Goal: Task Accomplishment & Management: Manage account settings

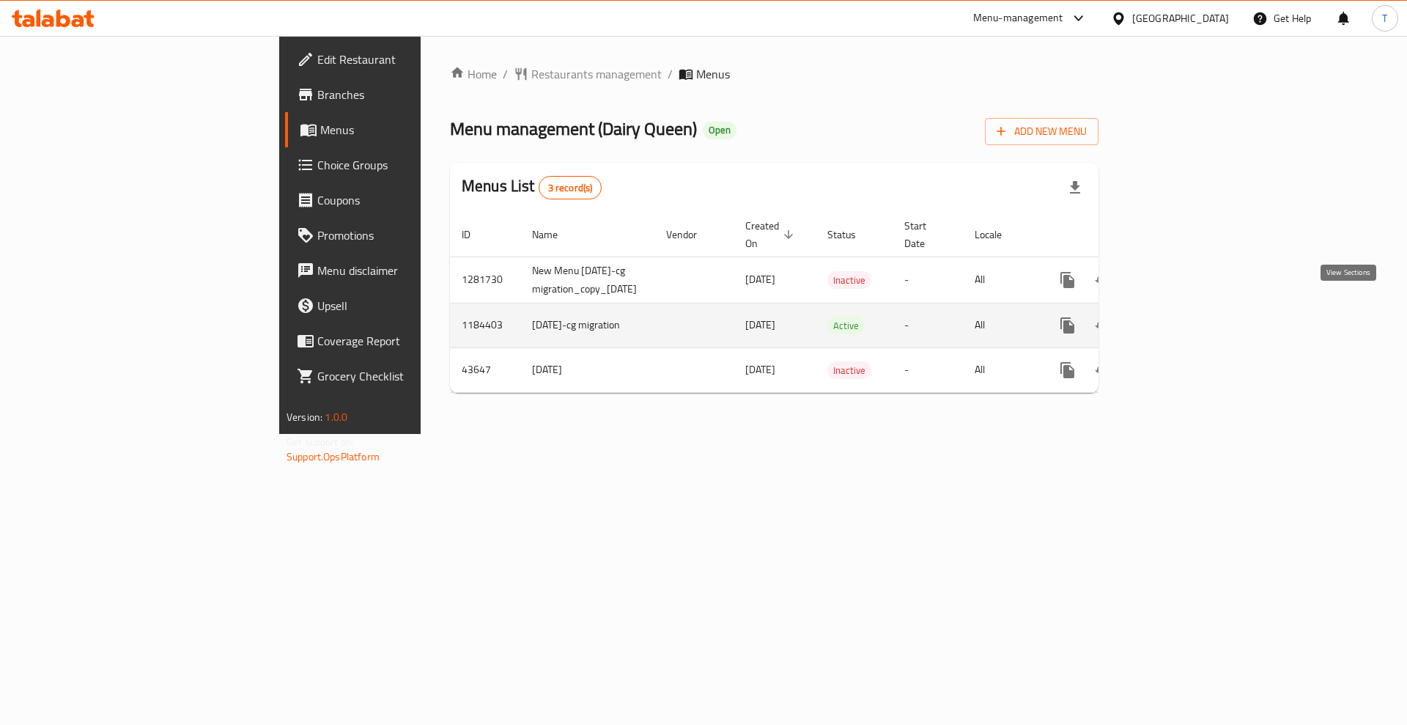
click at [1182, 317] on icon "enhanced table" at bounding box center [1173, 326] width 18 height 18
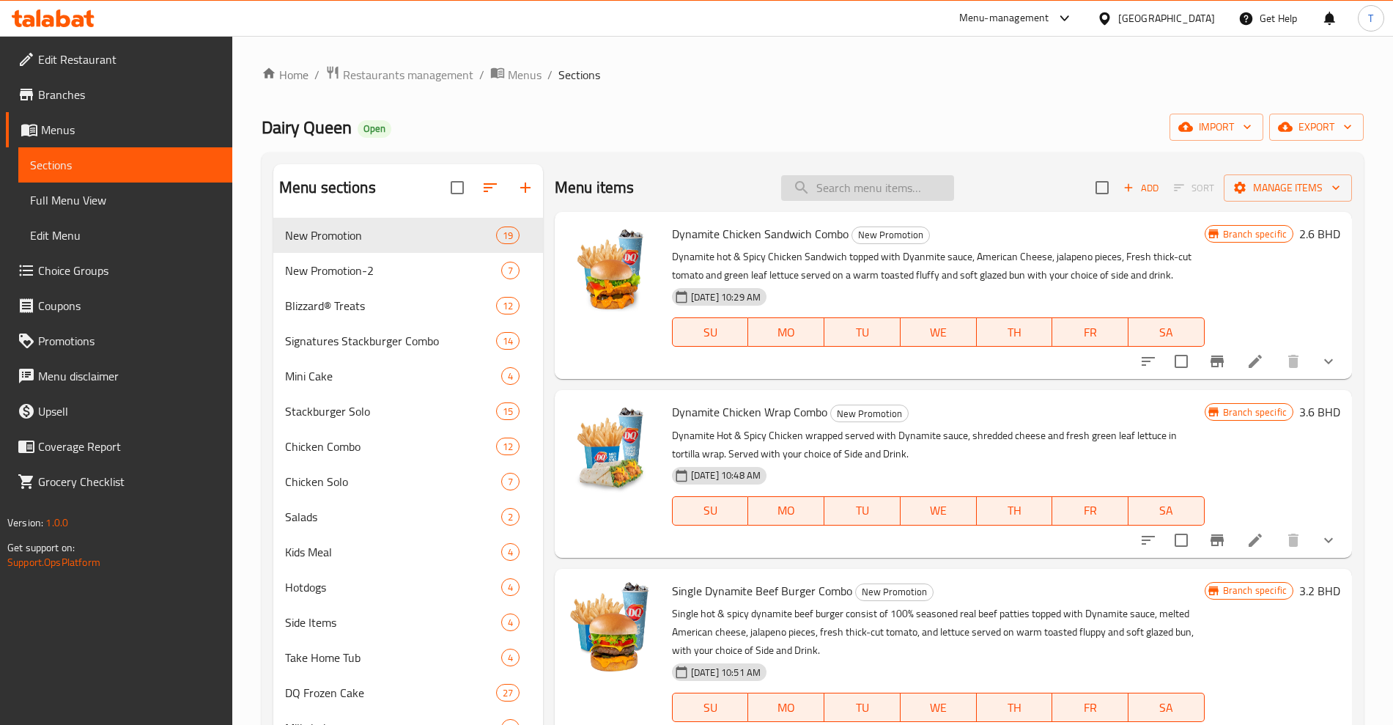
click at [830, 186] on input "search" at bounding box center [867, 188] width 173 height 26
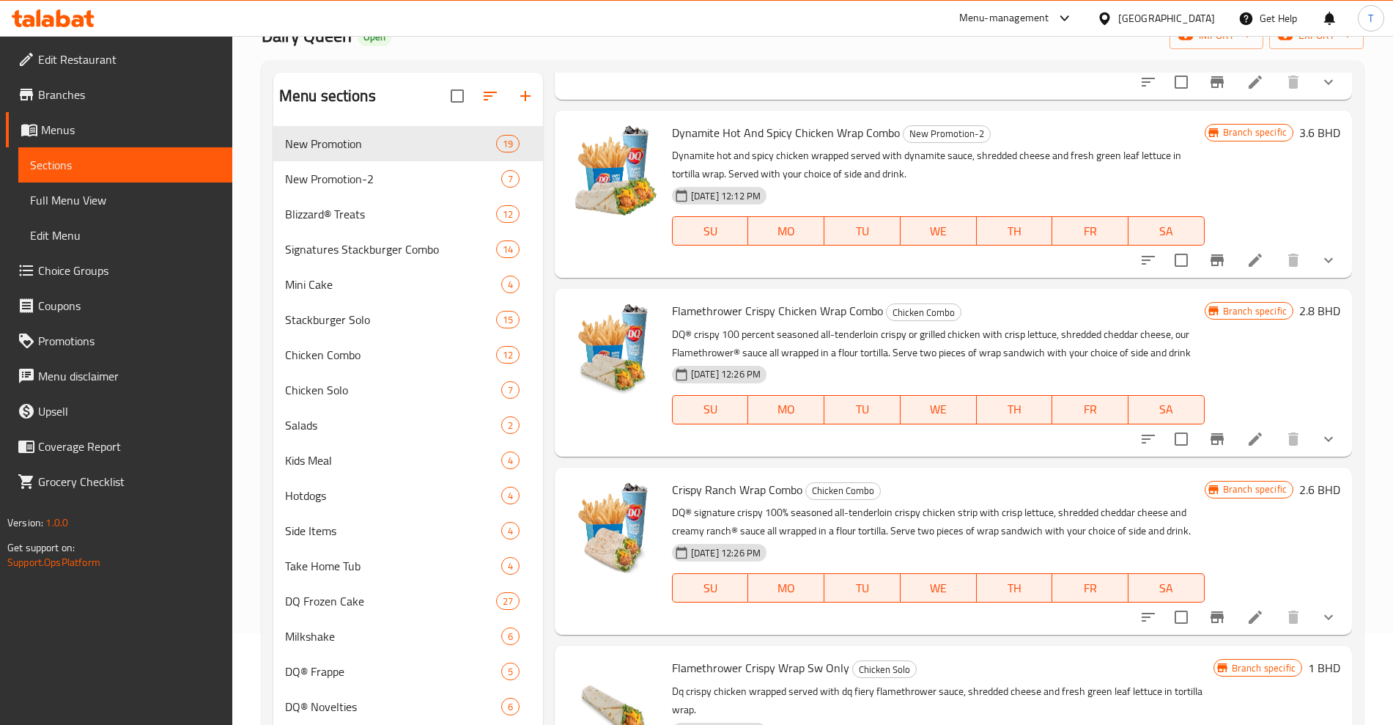
scroll to position [275, 0]
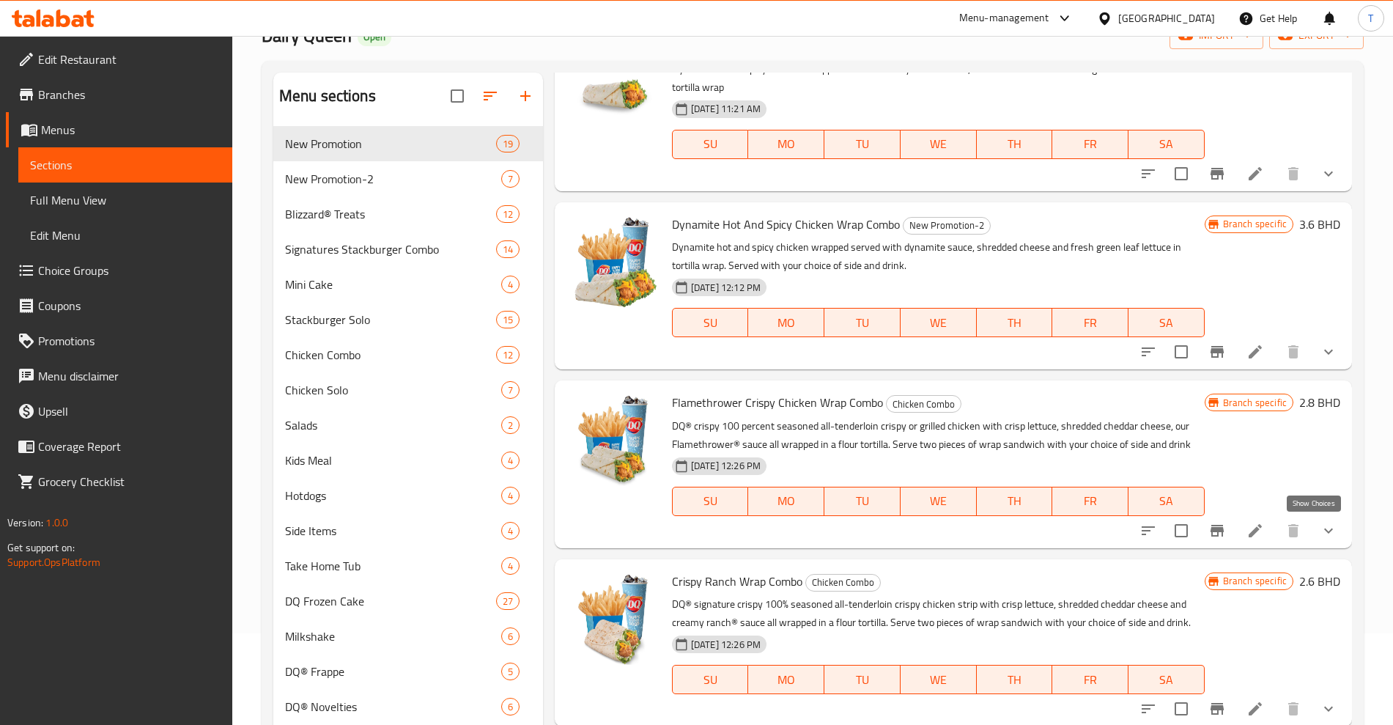
click at [1324, 531] on icon "show more" at bounding box center [1328, 530] width 9 height 5
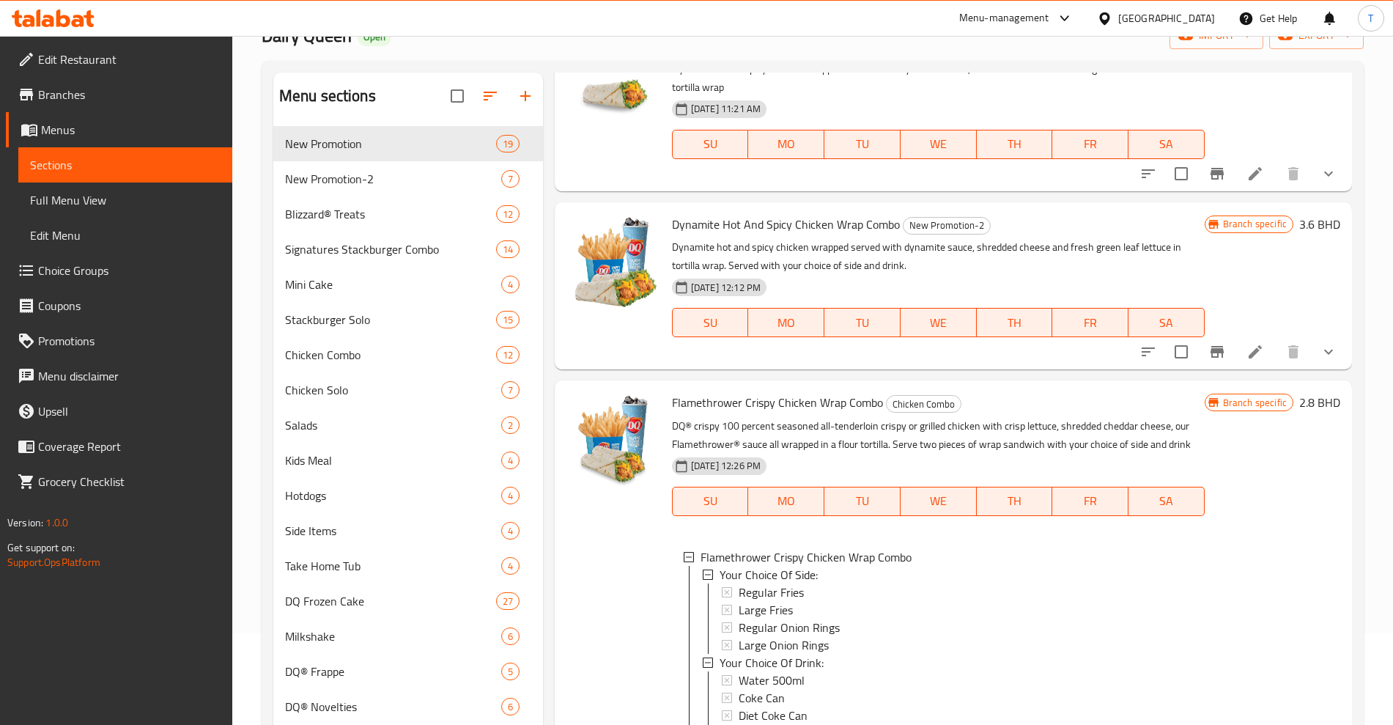
scroll to position [641, 0]
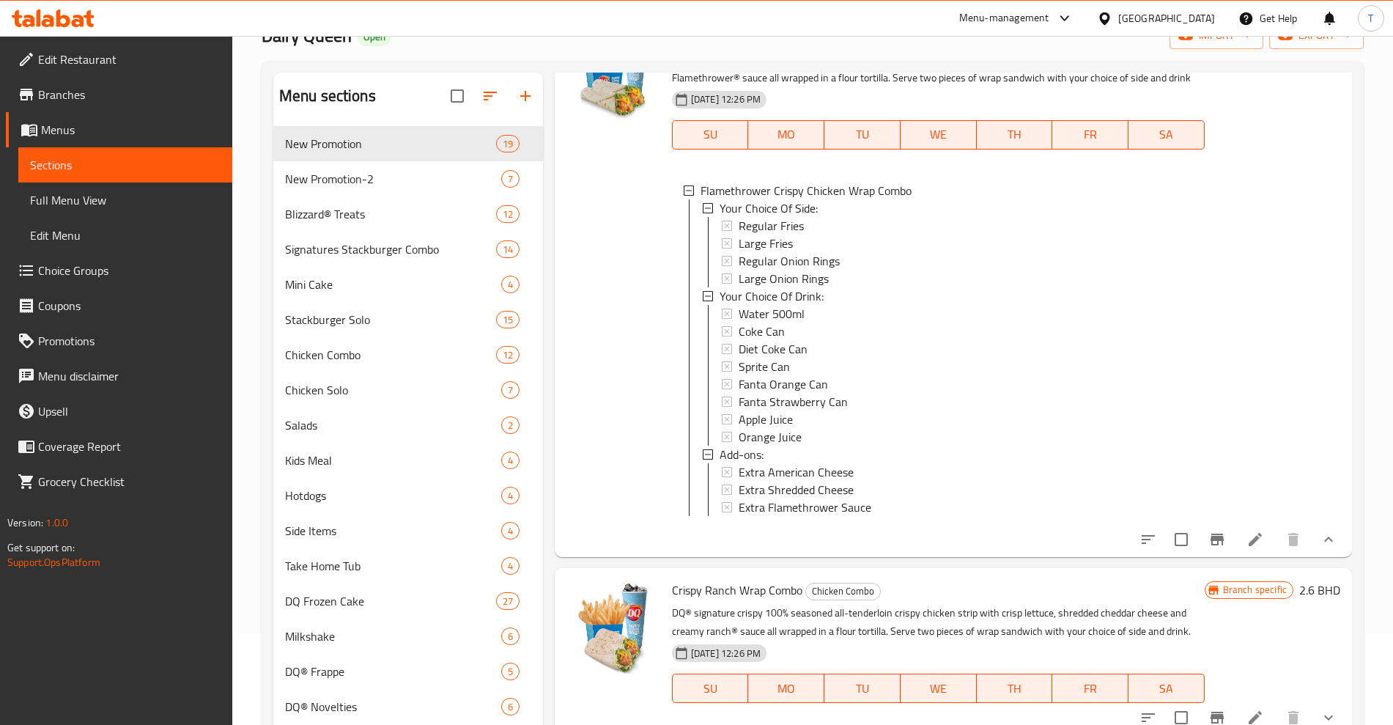
click at [1320, 548] on icon "show more" at bounding box center [1329, 540] width 18 height 18
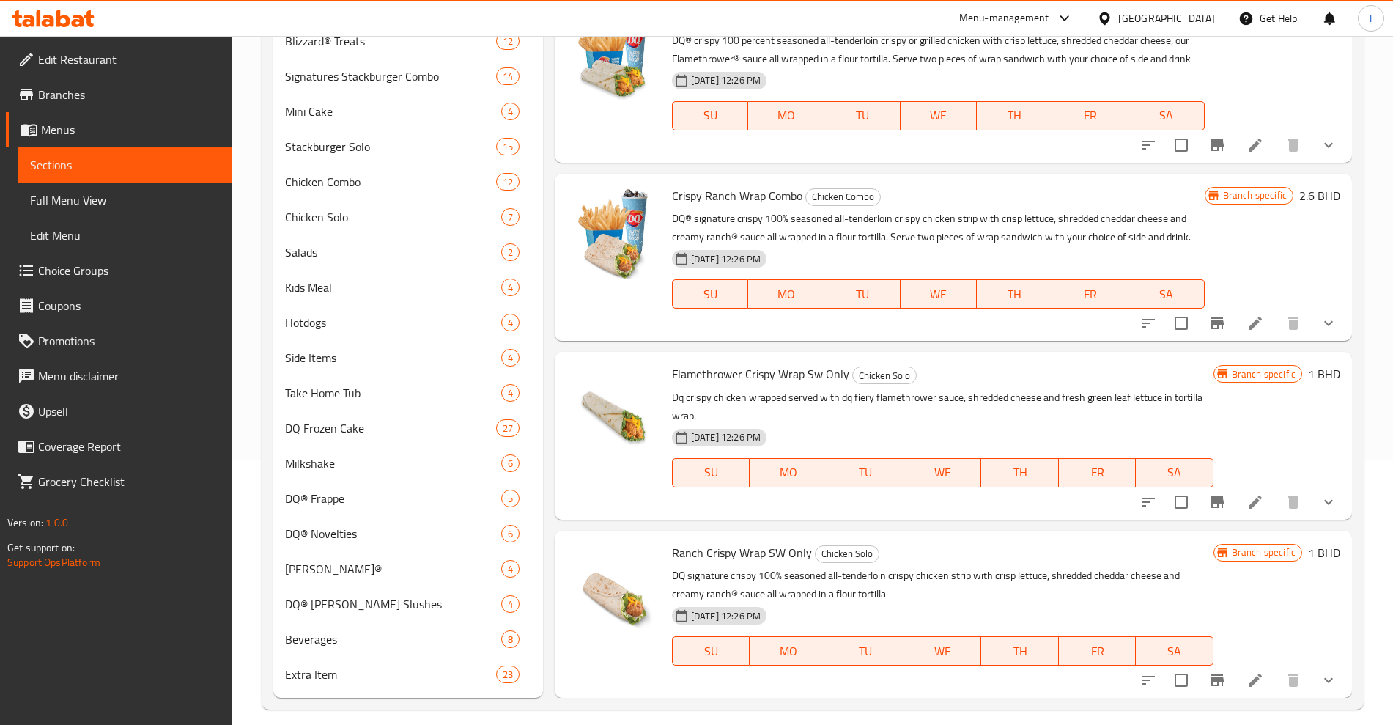
scroll to position [278, 0]
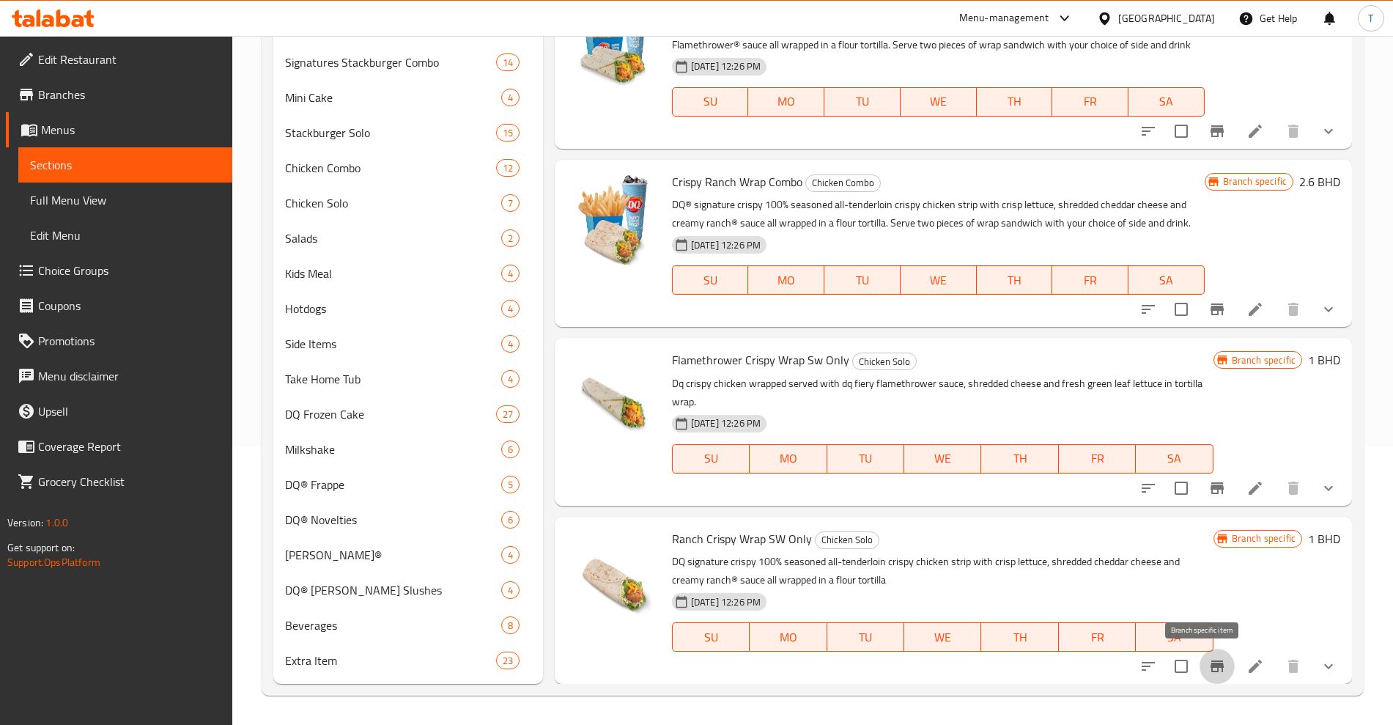
click at [1208, 670] on icon "Branch-specific-item" at bounding box center [1217, 666] width 18 height 18
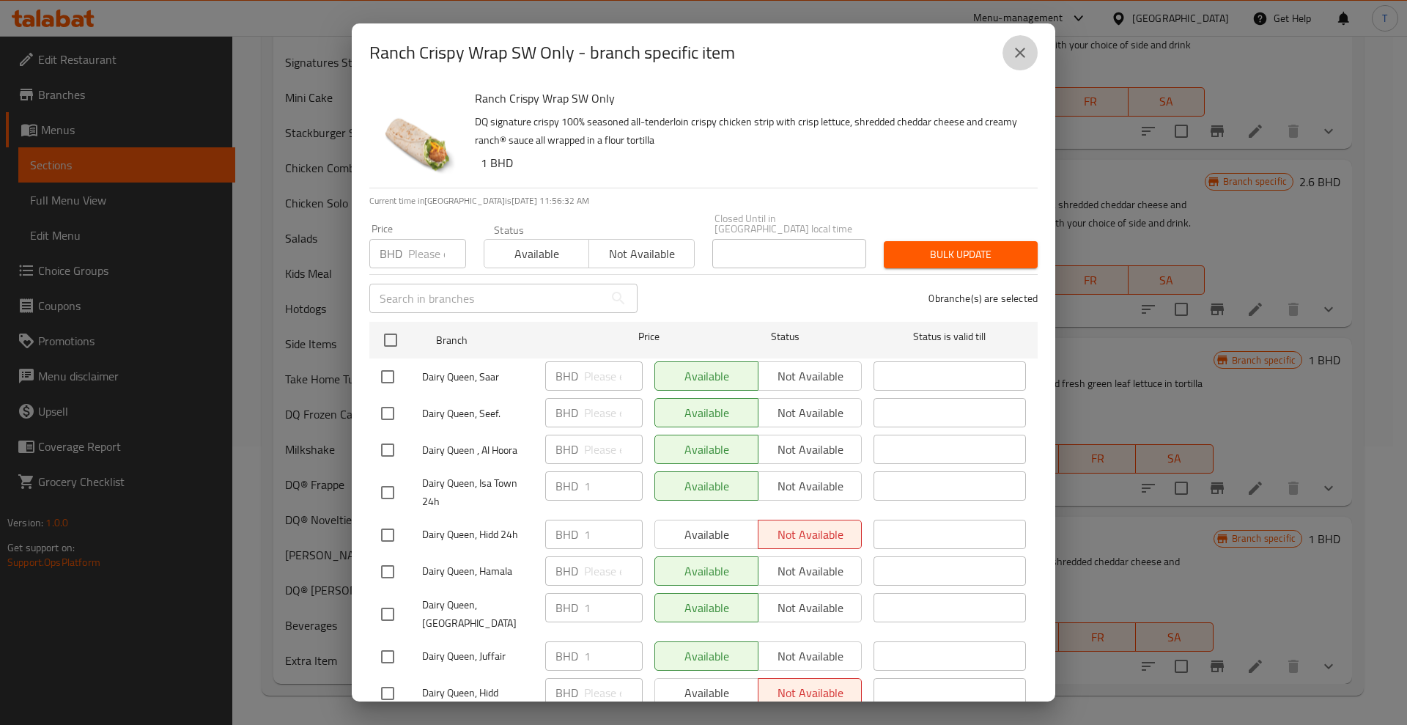
click at [1019, 51] on icon "close" at bounding box center [1020, 53] width 10 height 10
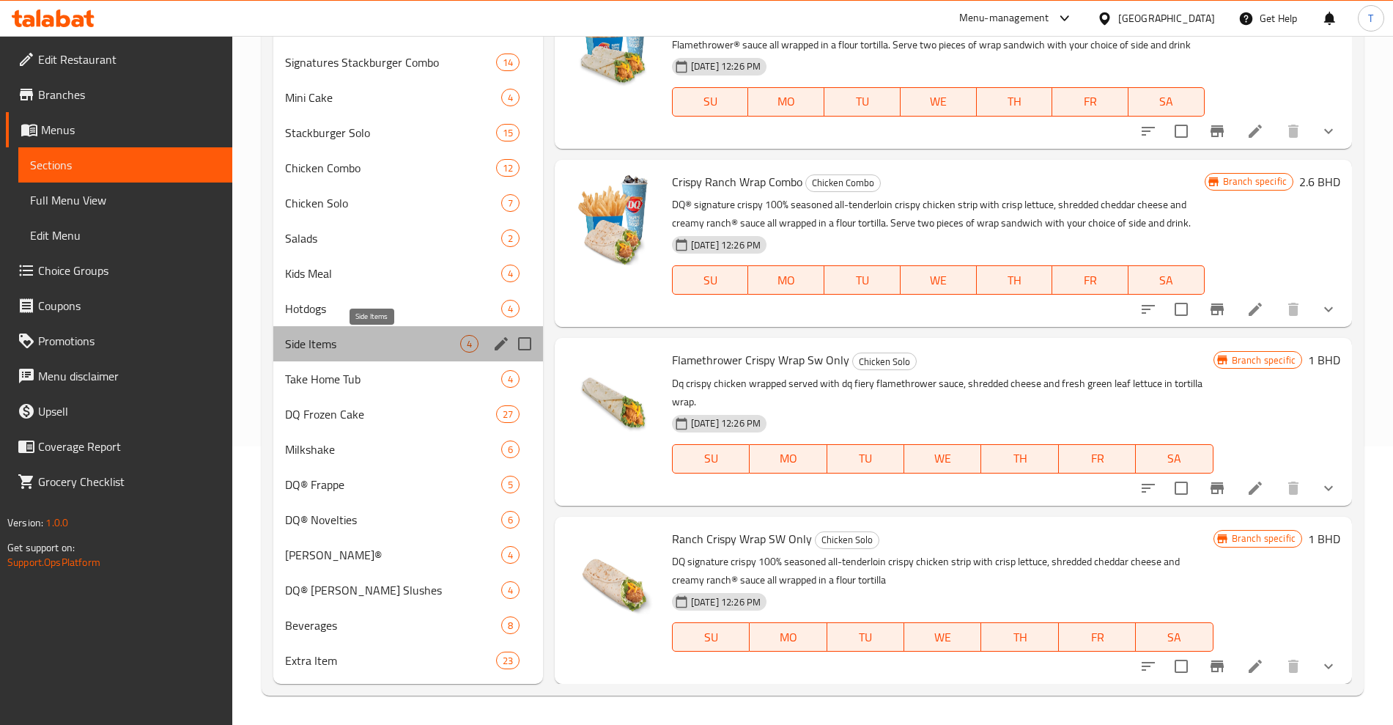
drag, startPoint x: 333, startPoint y: 347, endPoint x: 539, endPoint y: 355, distance: 205.4
click at [333, 347] on span "Side Items" at bounding box center [372, 344] width 175 height 18
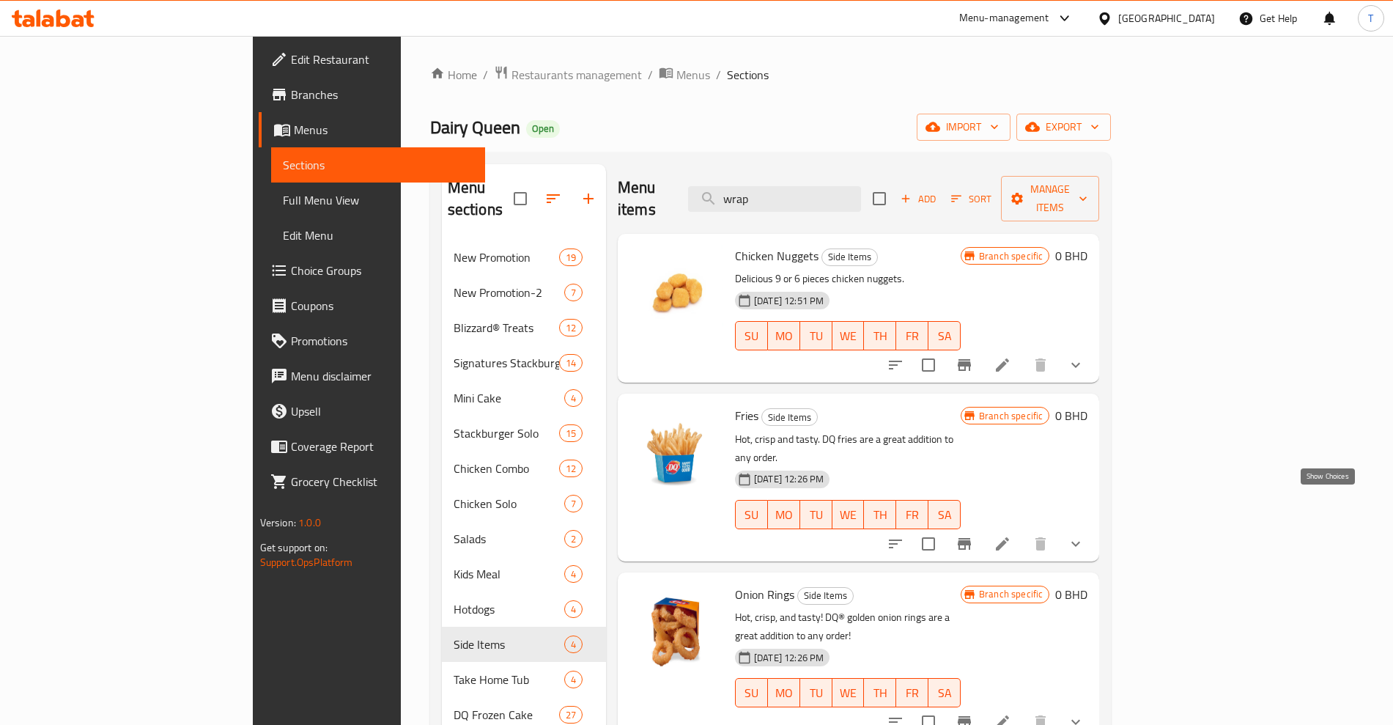
click at [1093, 526] on button "show more" at bounding box center [1075, 543] width 35 height 35
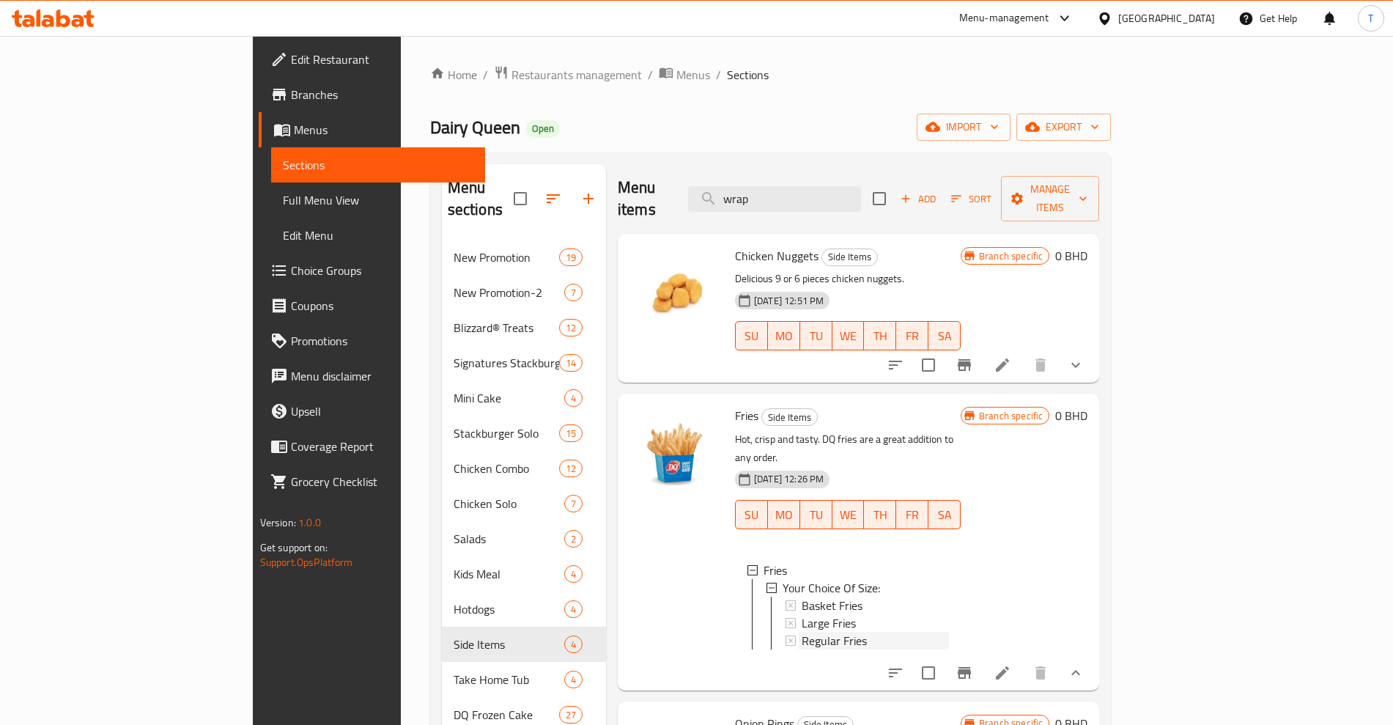
click at [802, 632] on span "Regular Fries" at bounding box center [834, 641] width 65 height 18
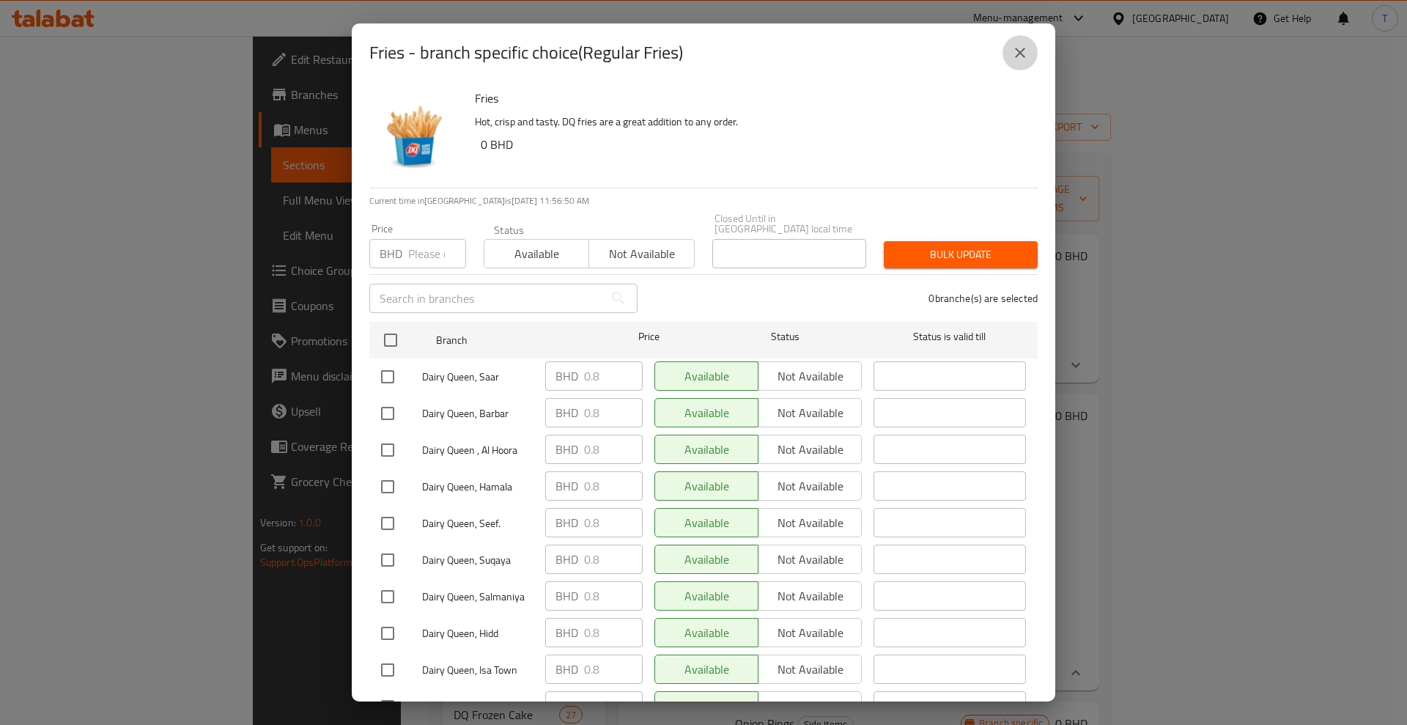
click at [1018, 45] on icon "close" at bounding box center [1020, 53] width 18 height 18
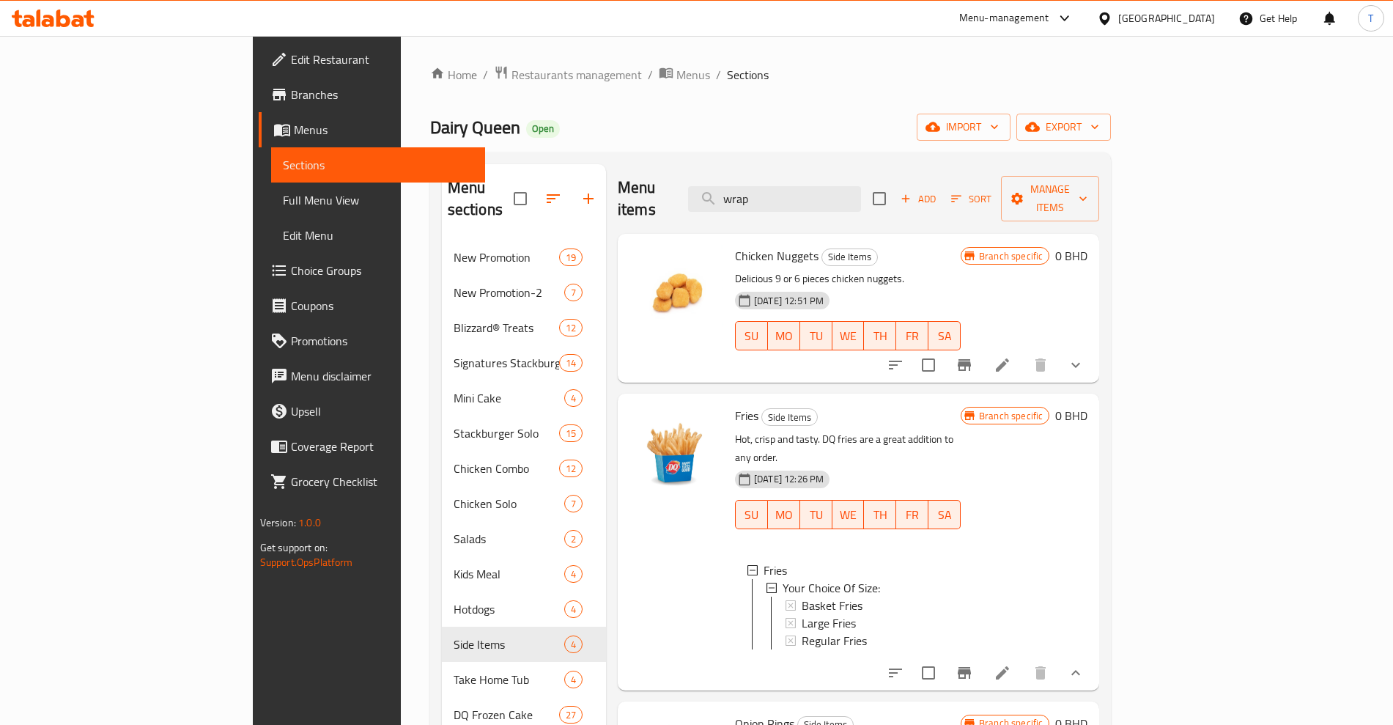
drag, startPoint x: 874, startPoint y: 193, endPoint x: 718, endPoint y: 193, distance: 156.1
click at [718, 193] on div "Menu items wrap Add Sort Manage items" at bounding box center [858, 199] width 481 height 70
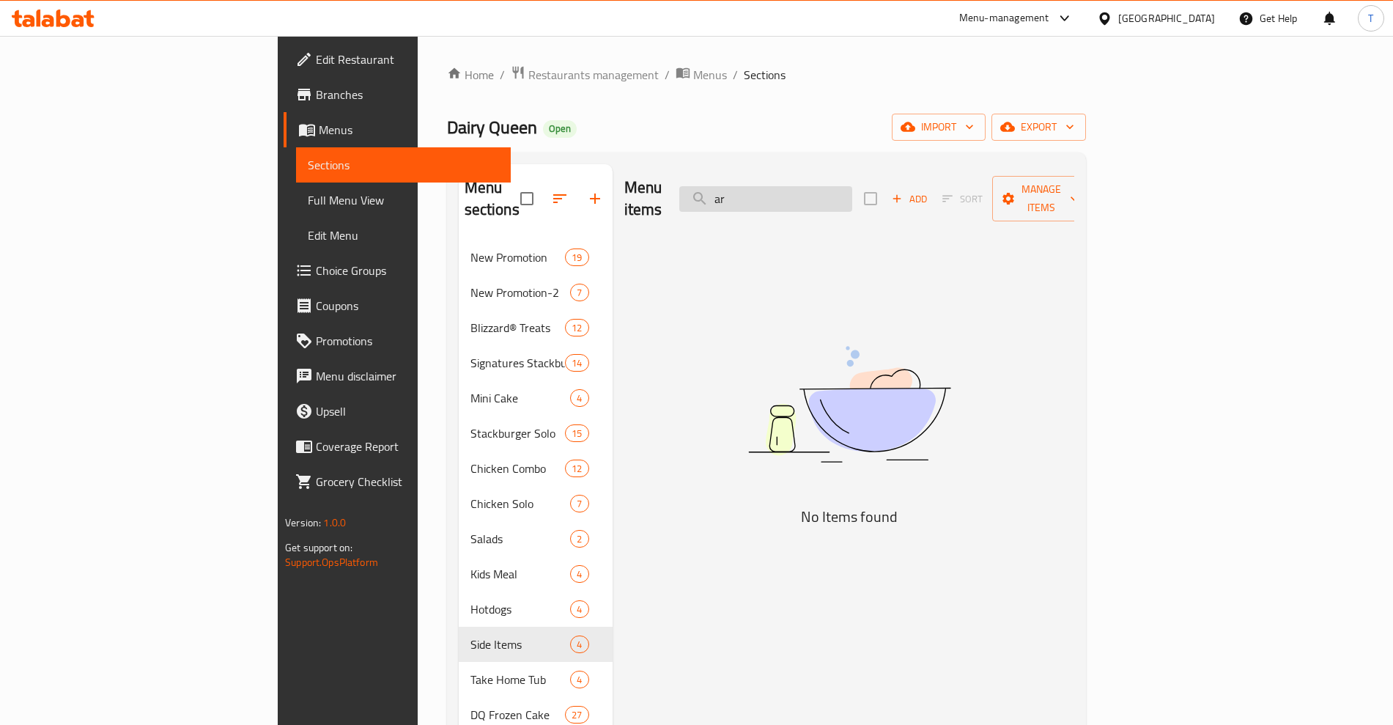
type input "a"
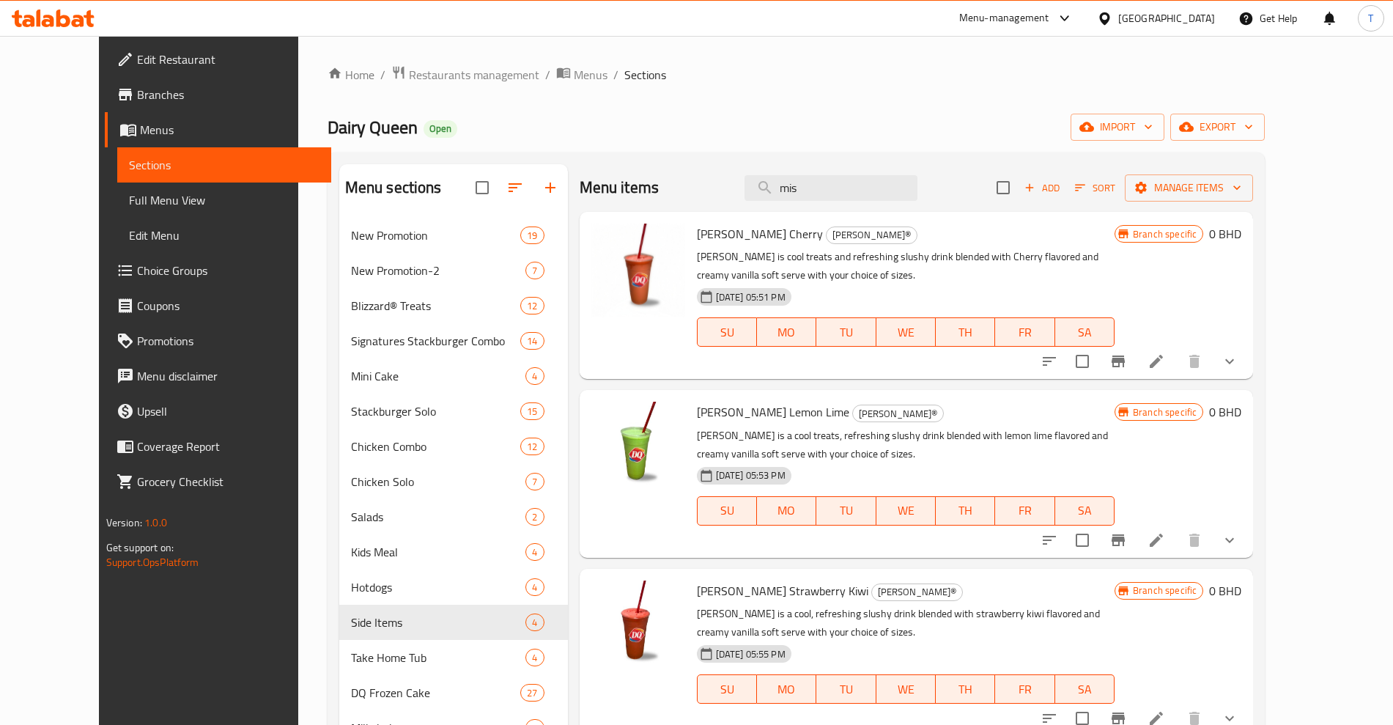
drag, startPoint x: 851, startPoint y: 185, endPoint x: 626, endPoint y: 199, distance: 224.6
click at [626, 199] on div "Menu items mis Add Sort Manage items" at bounding box center [917, 188] width 674 height 48
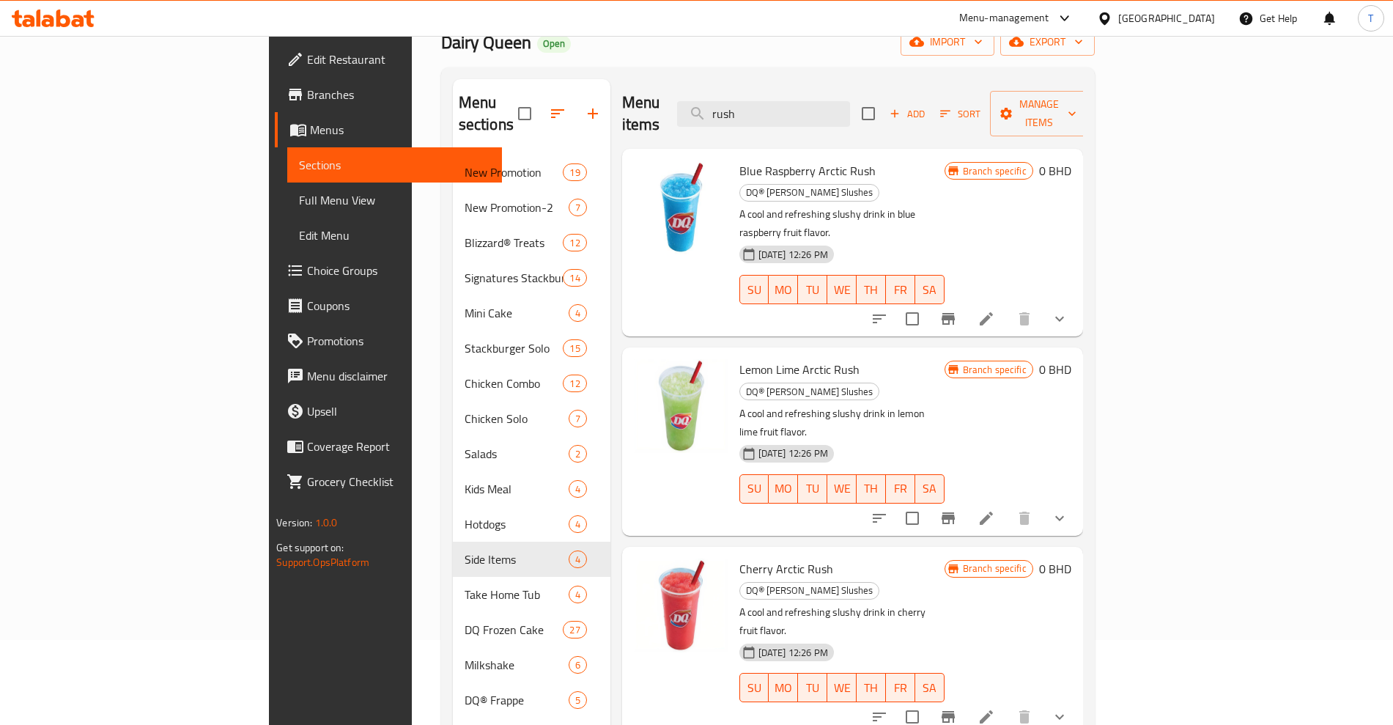
scroll to position [183, 0]
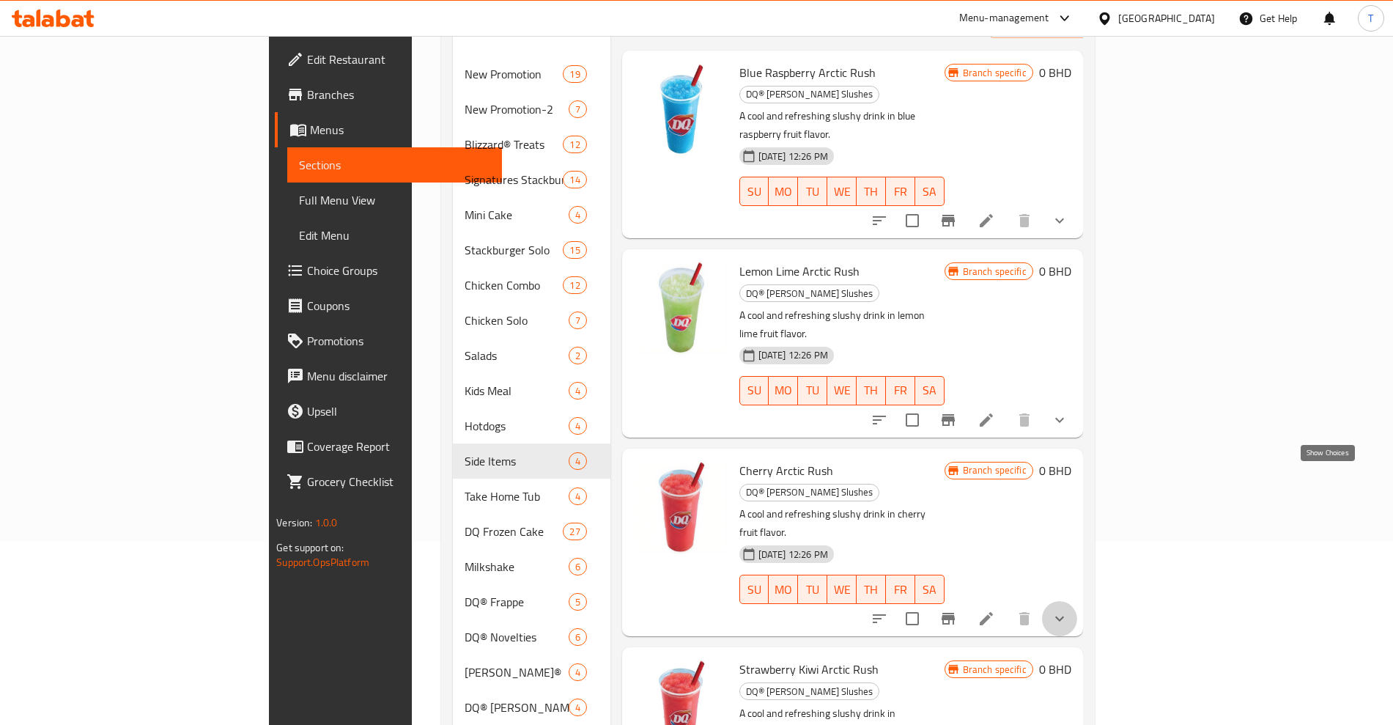
click at [1068, 610] on icon "show more" at bounding box center [1060, 619] width 18 height 18
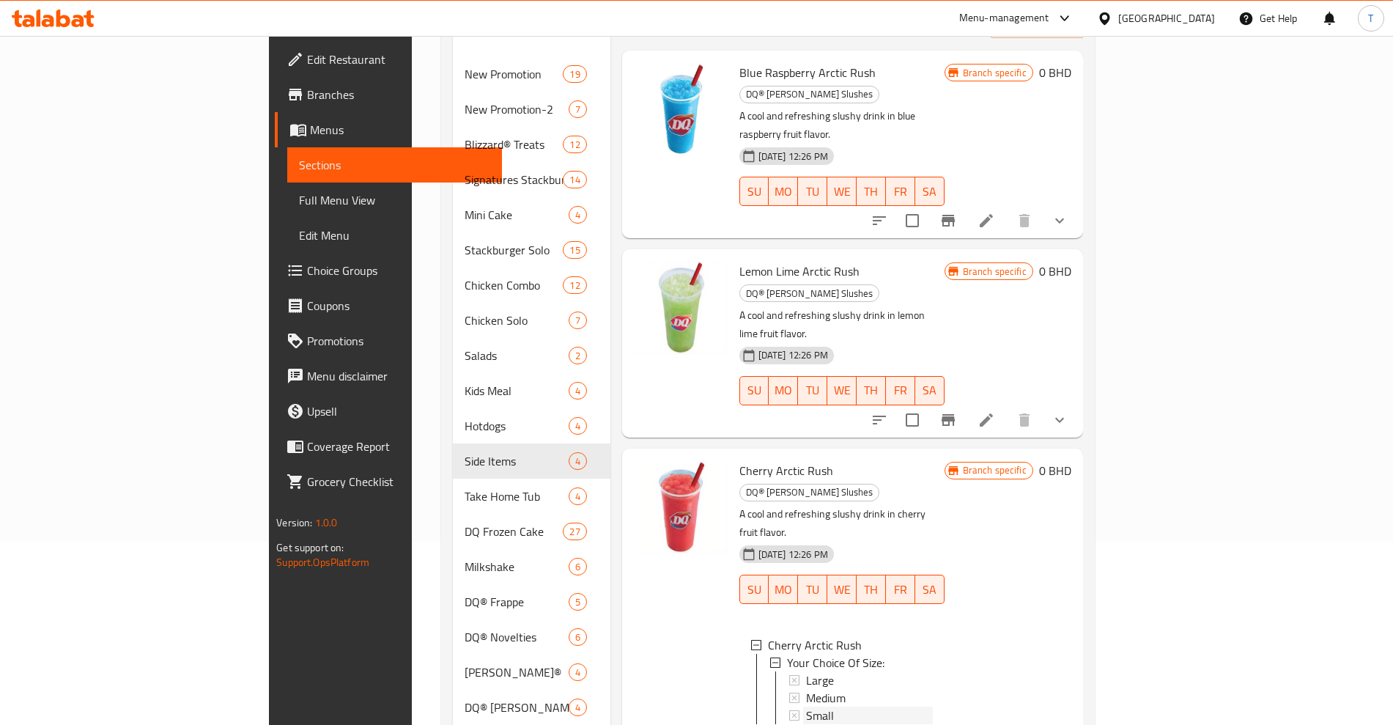
click at [806, 706] on div "Small" at bounding box center [869, 715] width 127 height 18
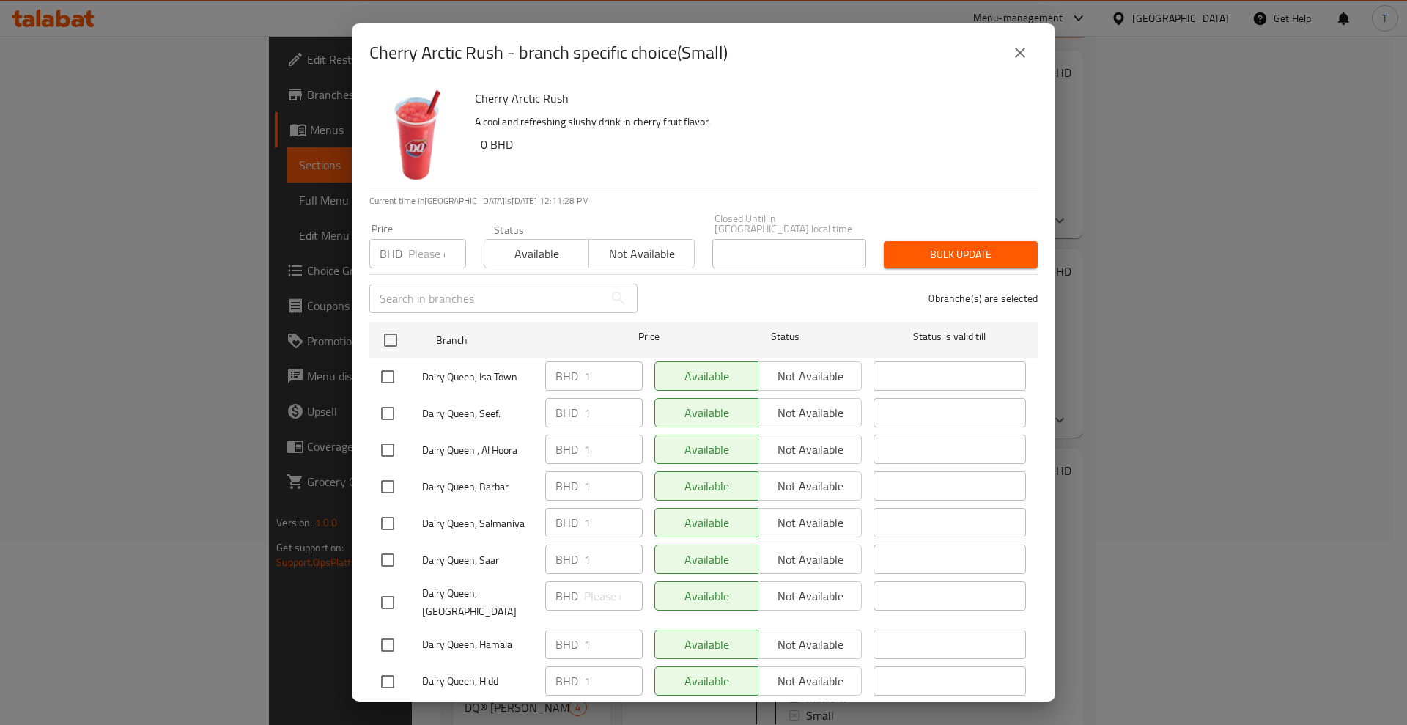
click at [1009, 53] on button "close" at bounding box center [1019, 52] width 35 height 35
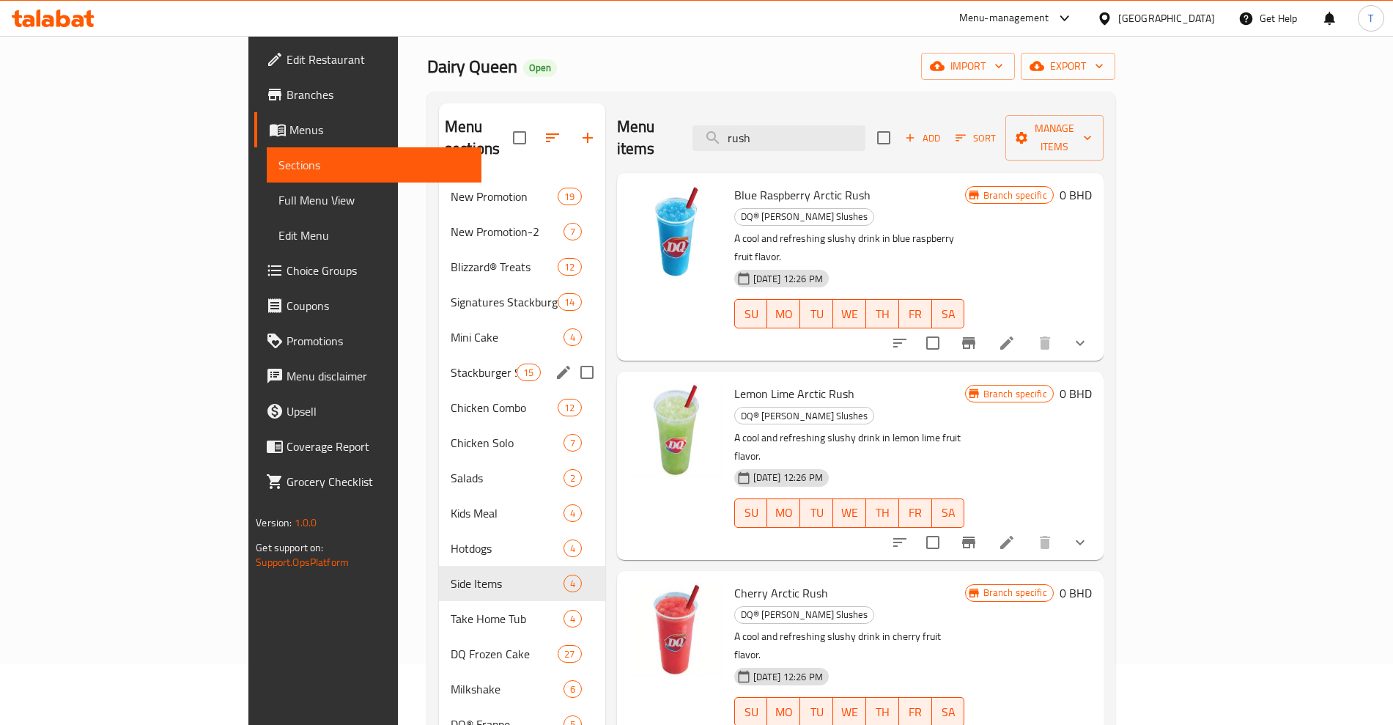
scroll to position [0, 0]
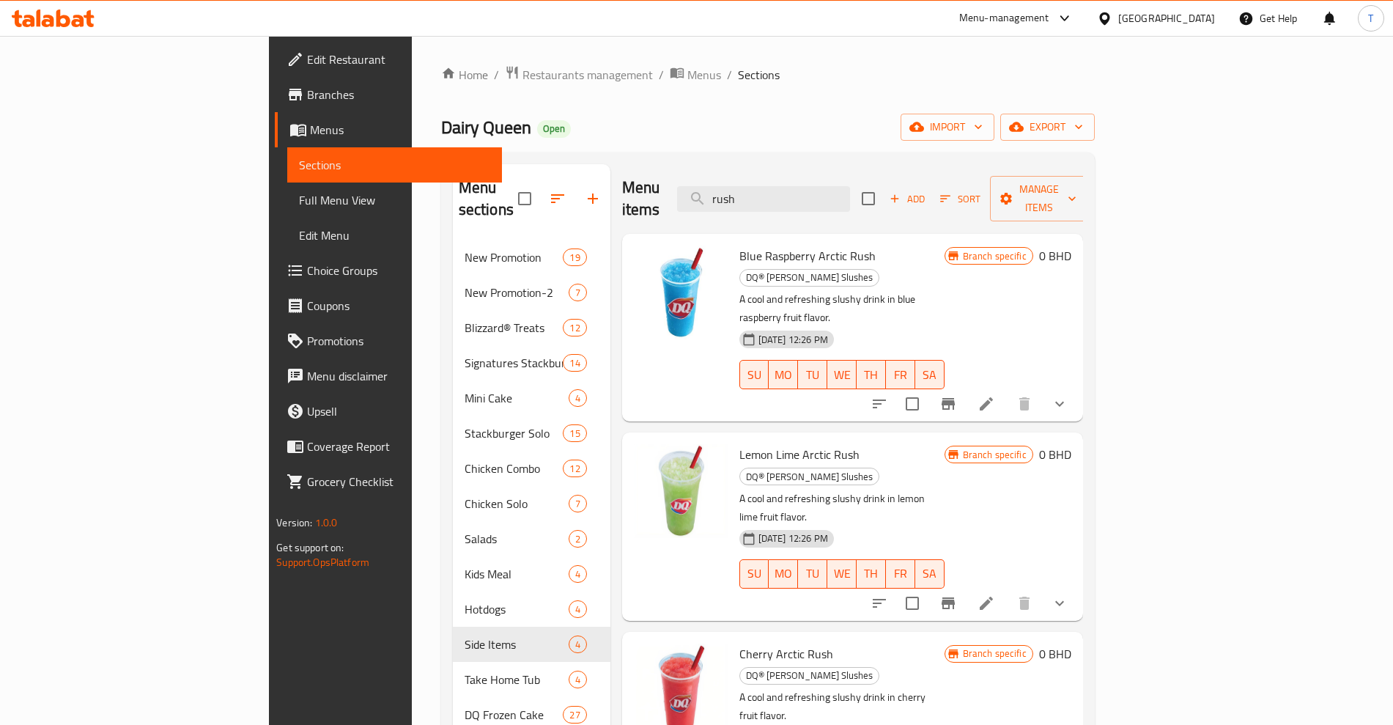
drag, startPoint x: 871, startPoint y: 188, endPoint x: 756, endPoint y: 188, distance: 115.0
click at [756, 188] on div "Menu items rush Add Sort Manage items" at bounding box center [852, 199] width 461 height 70
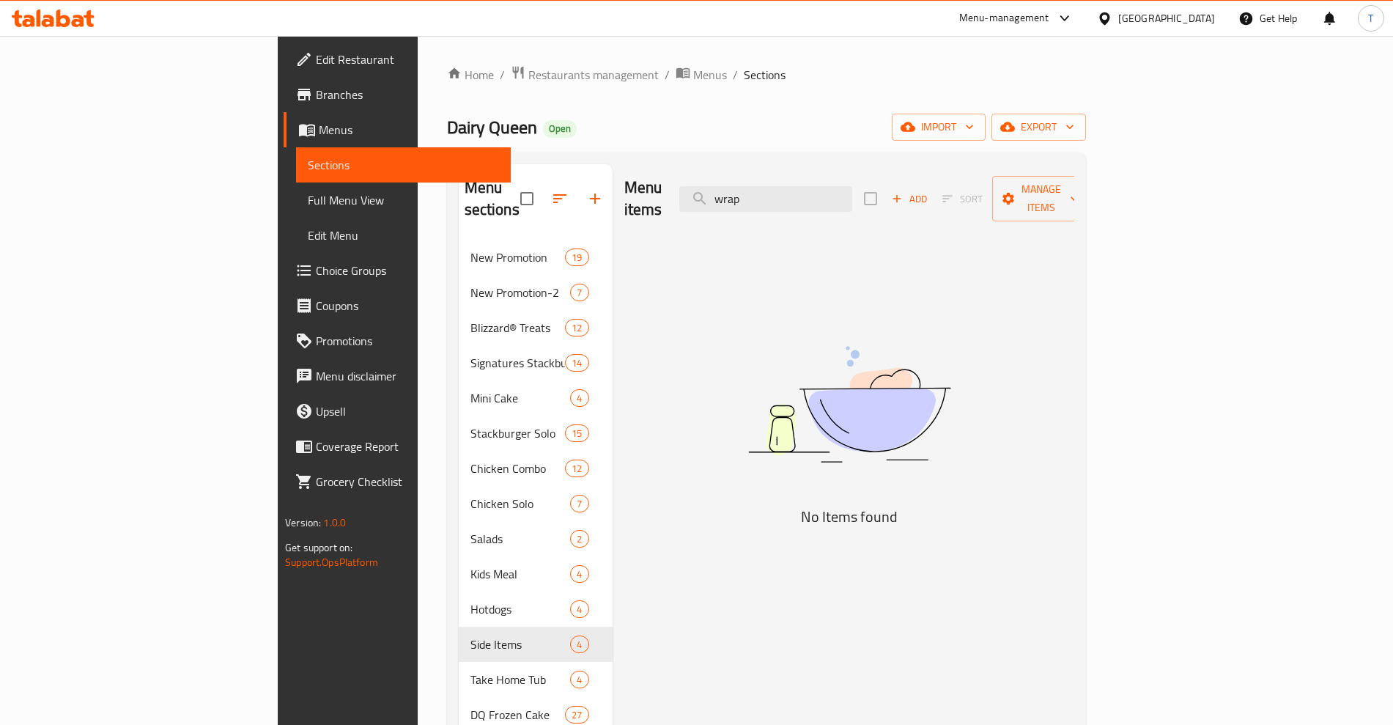
type input "wrap"
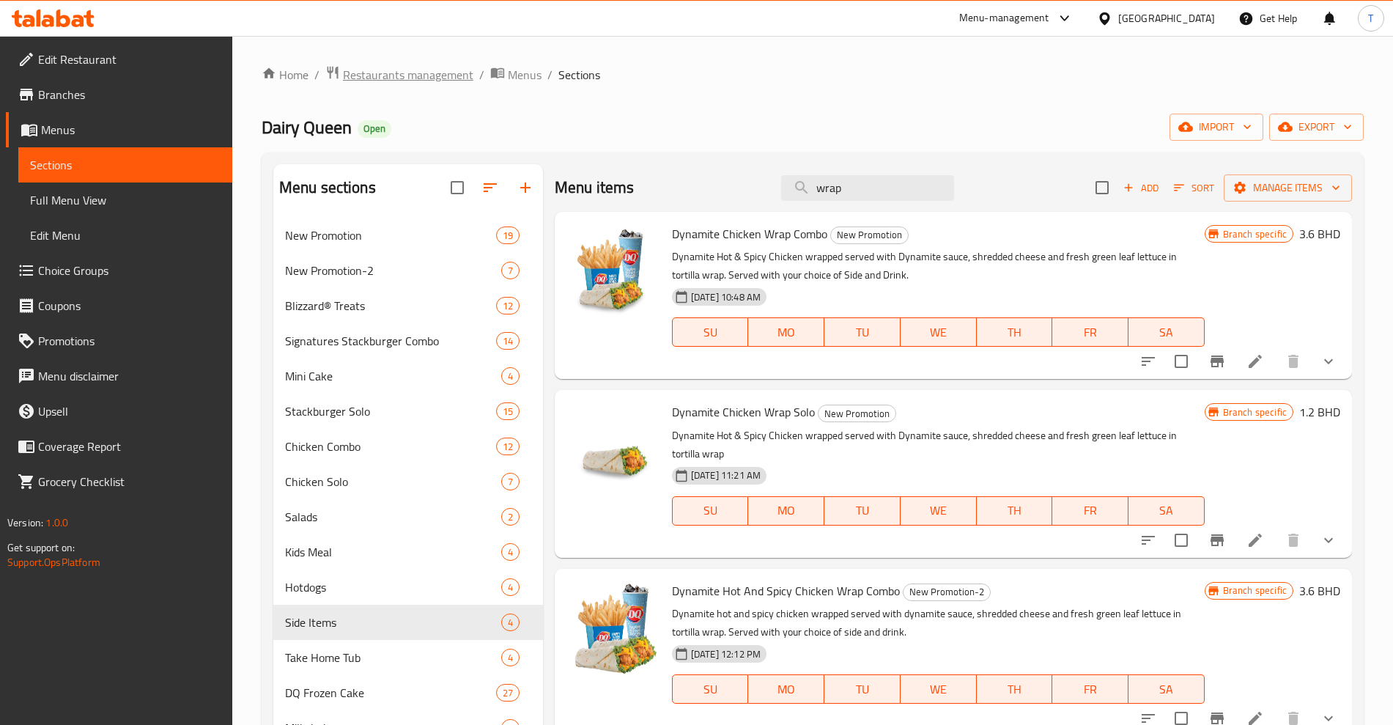
click at [389, 75] on span "Restaurants management" at bounding box center [408, 75] width 130 height 18
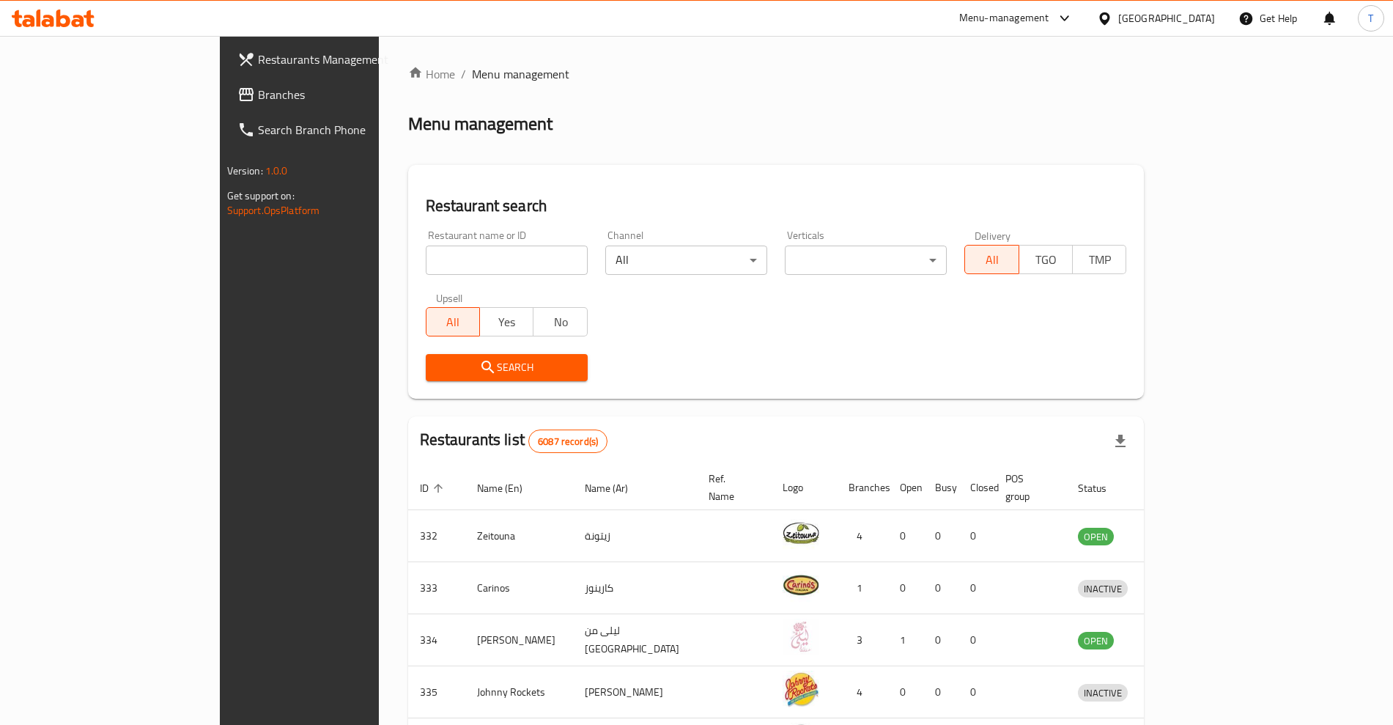
drag, startPoint x: 413, startPoint y: 250, endPoint x: 423, endPoint y: 267, distance: 19.4
click at [413, 252] on div at bounding box center [696, 362] width 1393 height 725
click at [426, 270] on input "search" at bounding box center [507, 259] width 162 height 29
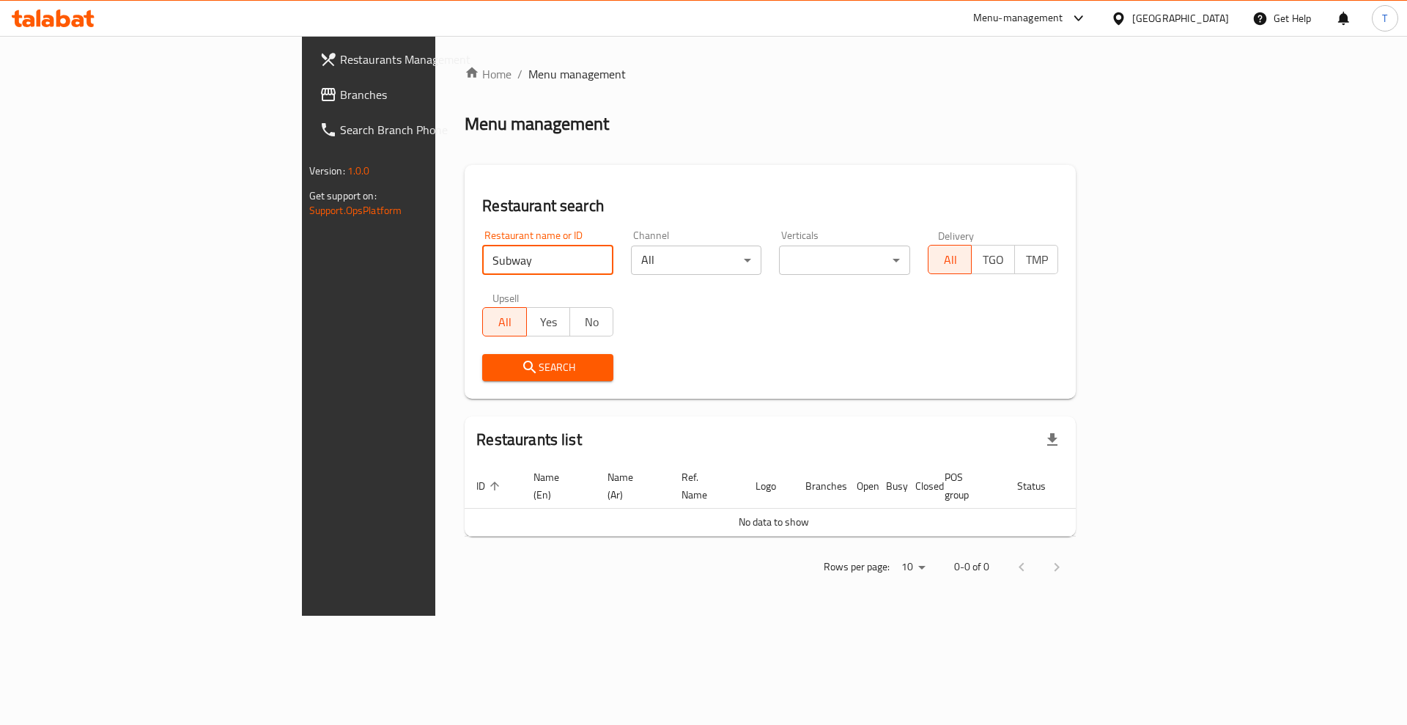
type input "Subway"
click button "Search" at bounding box center [547, 367] width 131 height 27
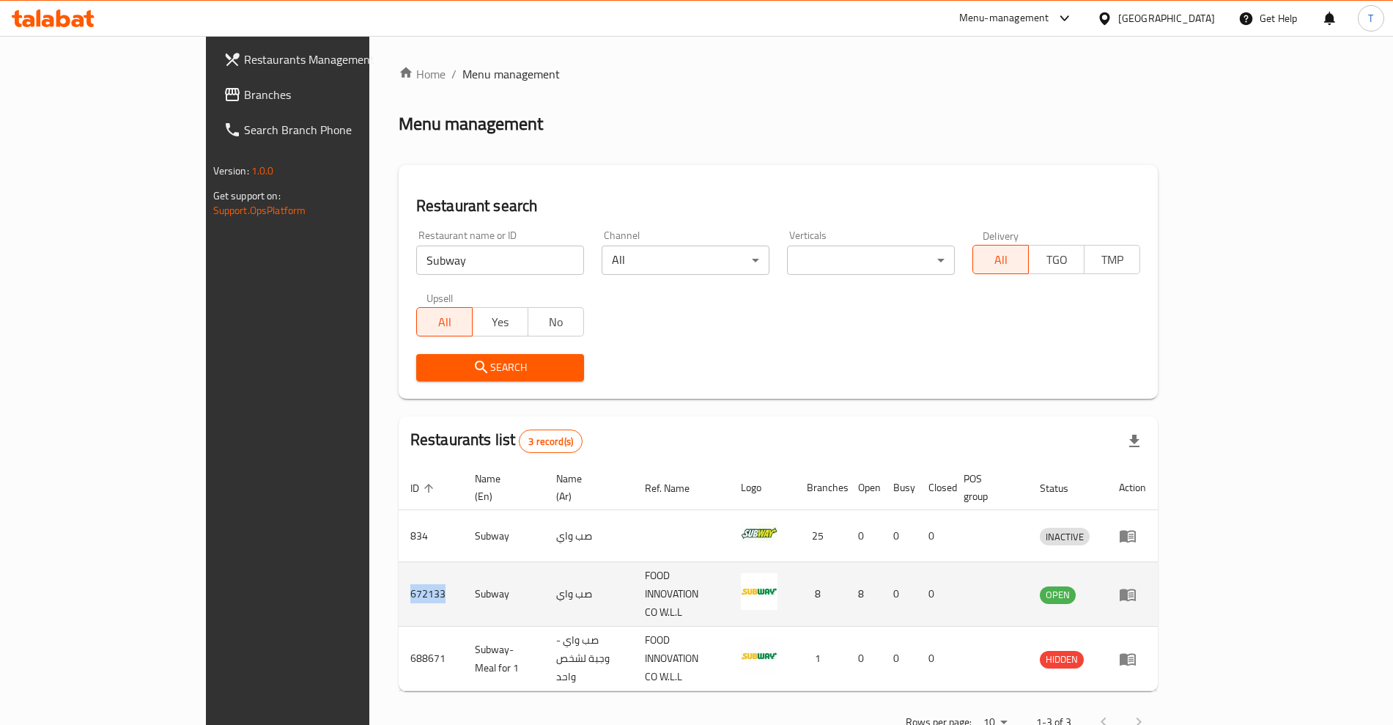
drag, startPoint x: 310, startPoint y: 571, endPoint x: 266, endPoint y: 573, distance: 44.0
click at [399, 573] on td "672133" at bounding box center [431, 594] width 64 height 64
copy td "672133"
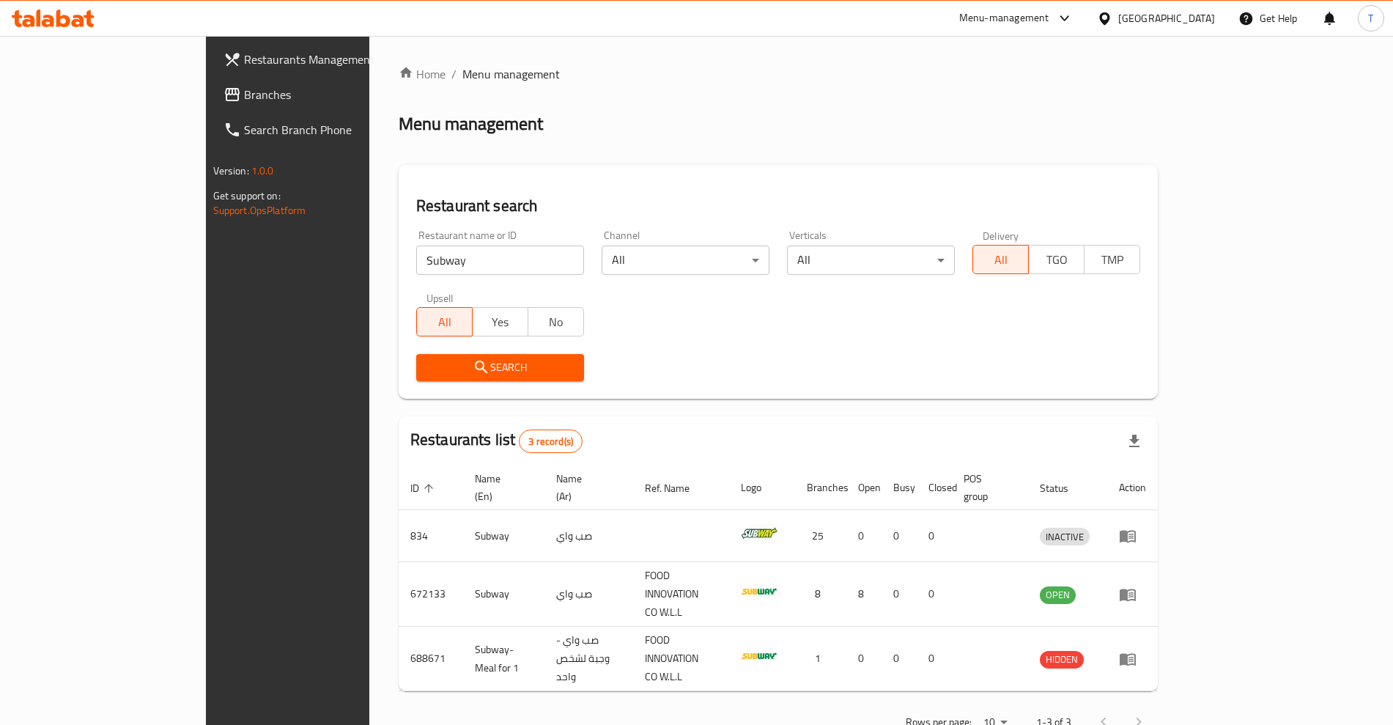
drag, startPoint x: 614, startPoint y: 463, endPoint x: 783, endPoint y: 163, distance: 344.5
click at [651, 364] on div "Home / Menu management Menu management Restaurant search Restaurant name or ID …" at bounding box center [779, 403] width 760 height 676
click at [790, 83] on div "Home / Menu management Menu management Restaurant search Restaurant name or ID …" at bounding box center [779, 403] width 760 height 676
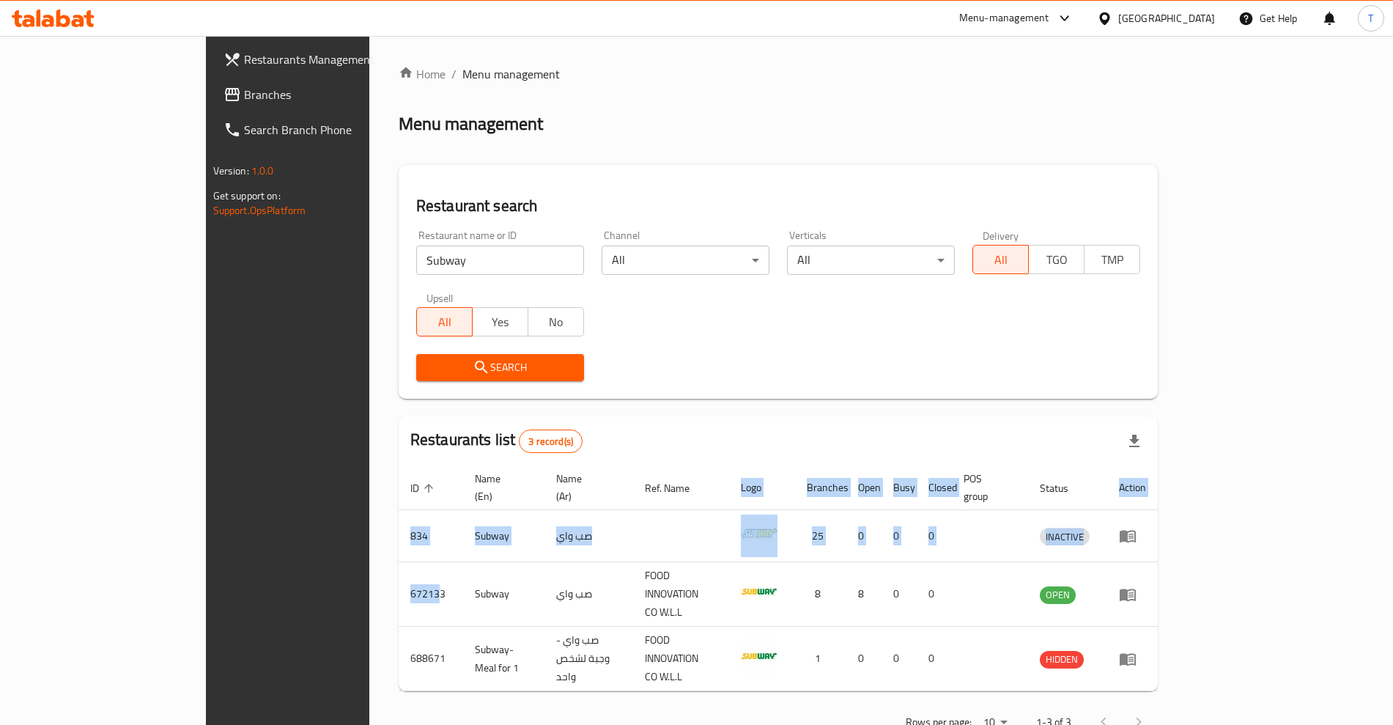
drag, startPoint x: 303, startPoint y: 576, endPoint x: 259, endPoint y: 577, distance: 44.0
click at [369, 577] on div "Home / Menu management Menu management Restaurant search Restaurant name or ID …" at bounding box center [778, 403] width 818 height 734
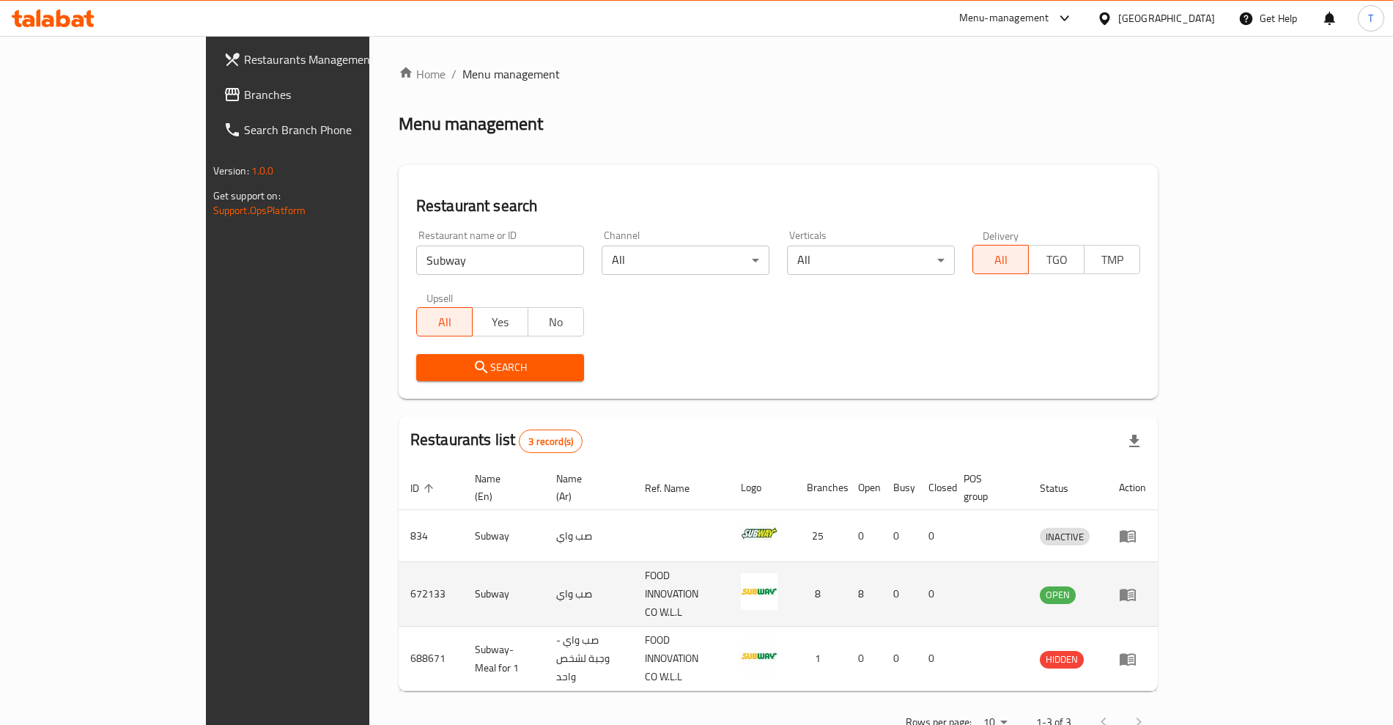
click at [399, 585] on td "672133" at bounding box center [431, 594] width 64 height 64
drag, startPoint x: 308, startPoint y: 572, endPoint x: 263, endPoint y: 572, distance: 44.7
click at [399, 572] on td "672133" at bounding box center [431, 594] width 64 height 64
copy td "672133"
